Goal: Task Accomplishment & Management: Manage account settings

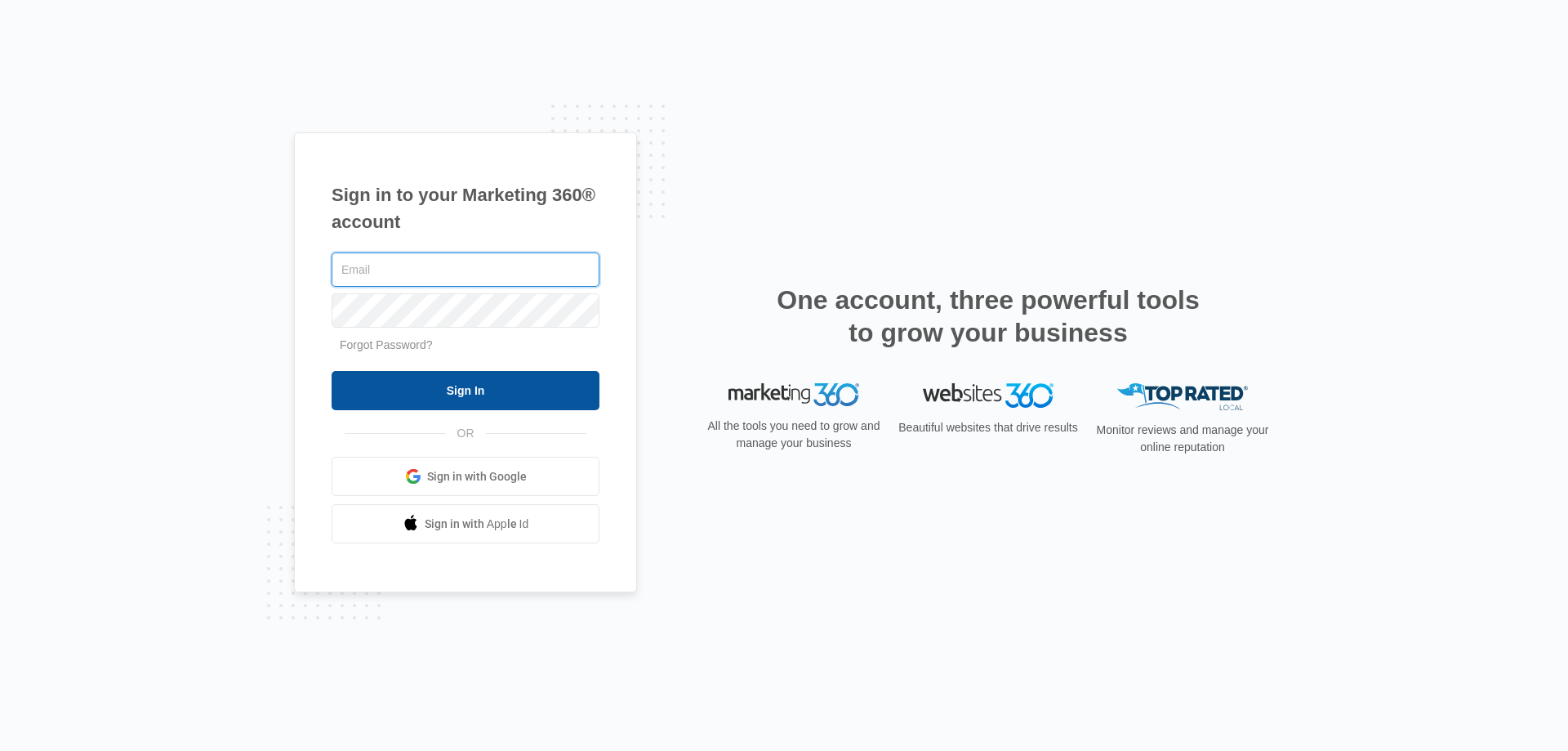
type input "allison@dothelpnow.com"
click at [425, 389] on input "Sign In" at bounding box center [465, 390] width 267 height 39
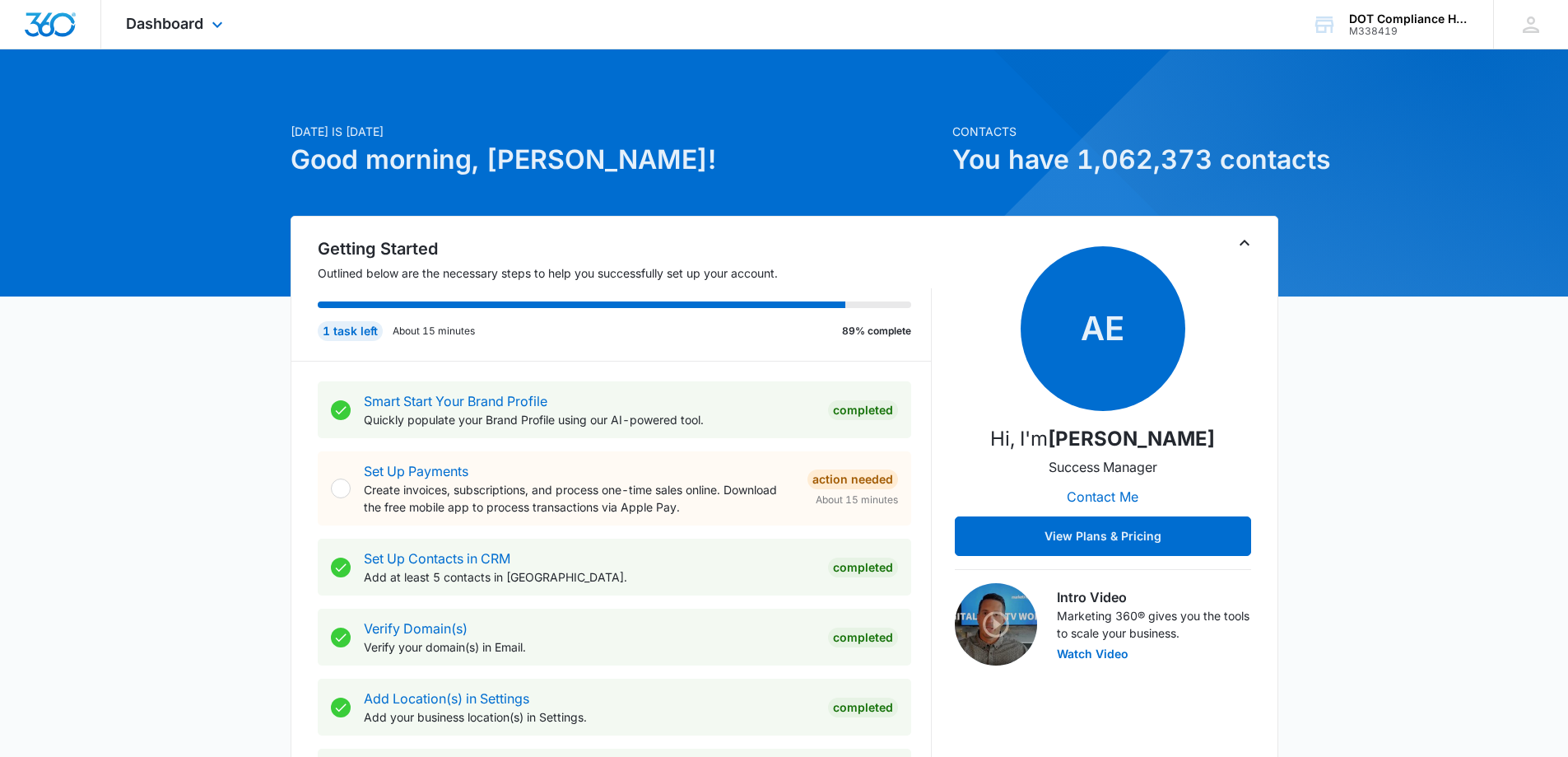
click at [216, 13] on div "Dashboard Apps Reputation Forms CRM Email Social Content Ads Intelligence Files…" at bounding box center [176, 24] width 150 height 48
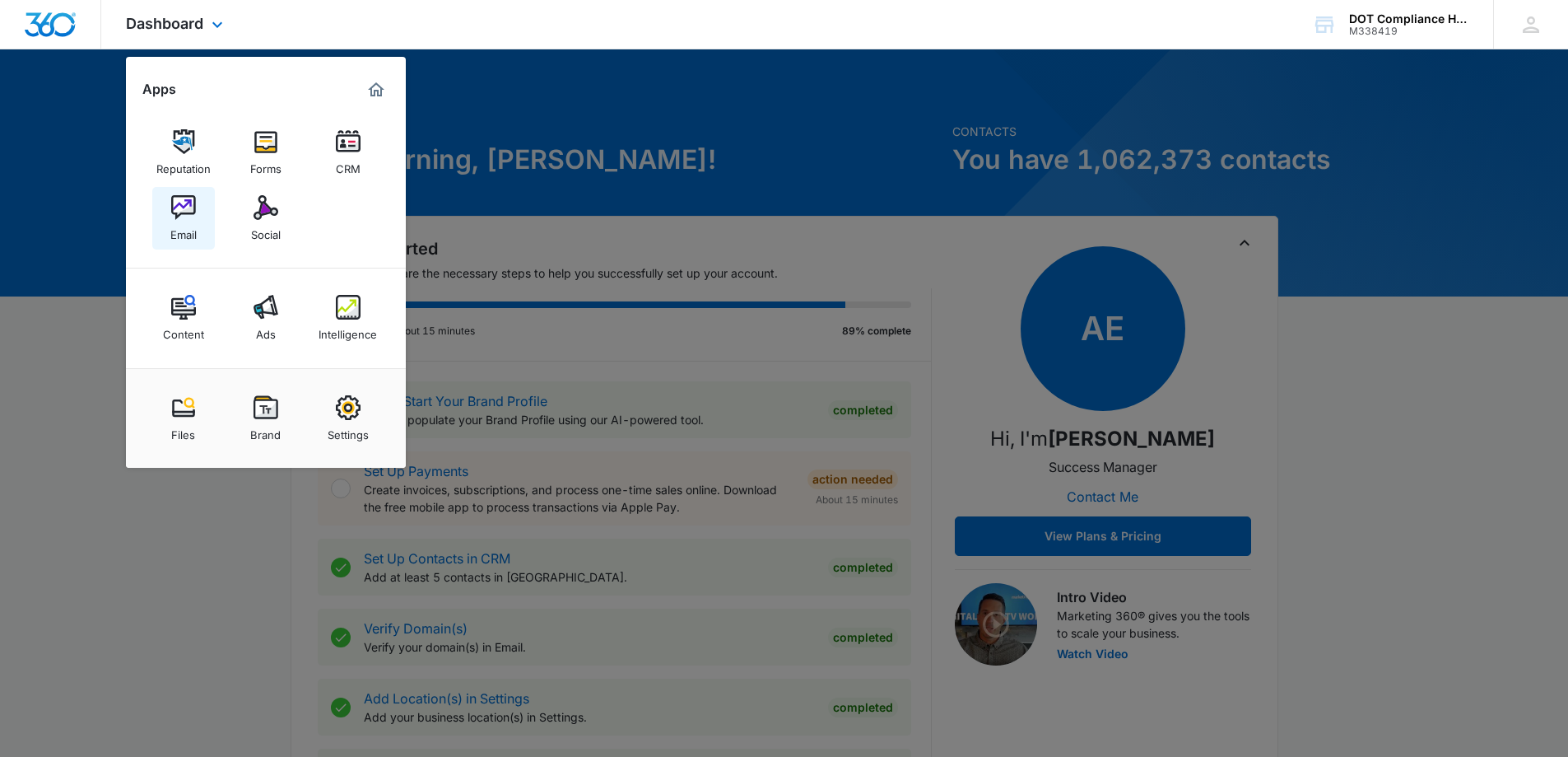
click at [167, 225] on link "Email" at bounding box center [183, 218] width 63 height 63
